Goal: Navigation & Orientation: Find specific page/section

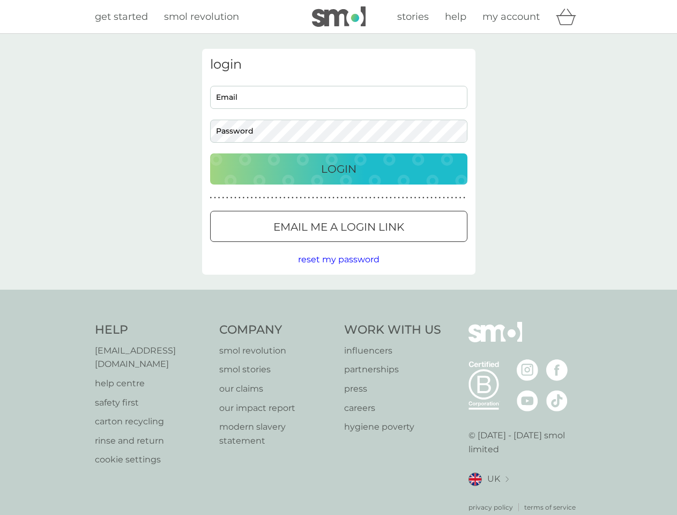
click at [569, 17] on icon "basket" at bounding box center [566, 17] width 20 height 17
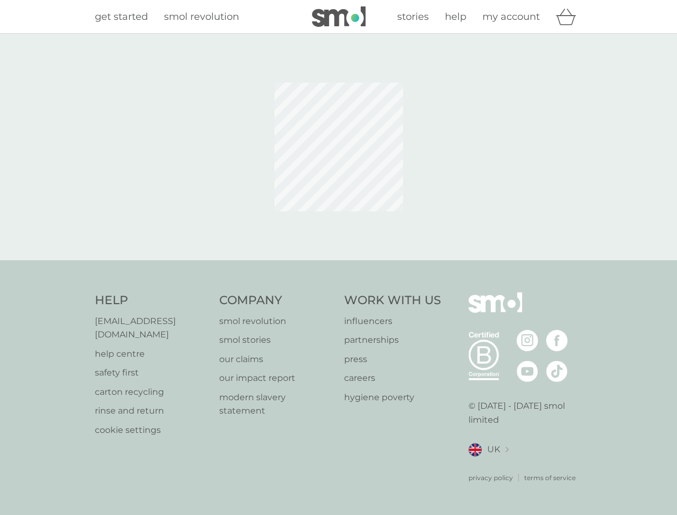
click at [338, 260] on div at bounding box center [338, 147] width 677 height 226
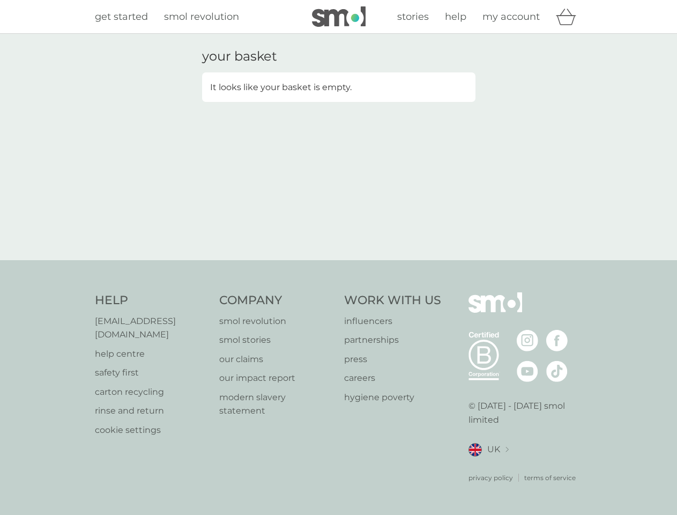
click at [488, 465] on div "privacy policy terms of service" at bounding box center [526, 469] width 114 height 26
